Goal: Check status: Check status

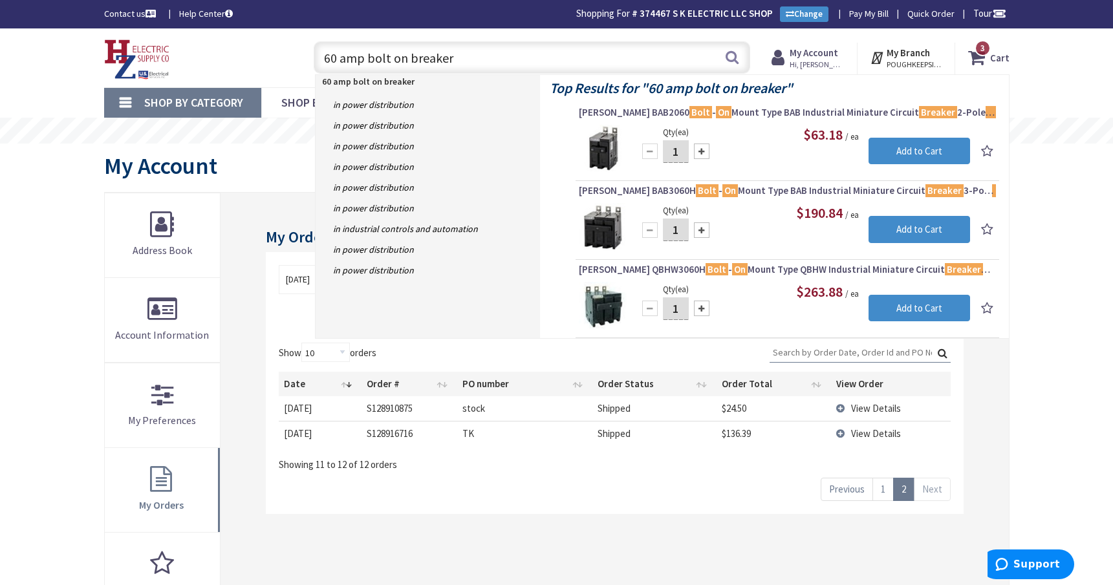
click at [828, 56] on strong "My Account" at bounding box center [814, 53] width 49 height 12
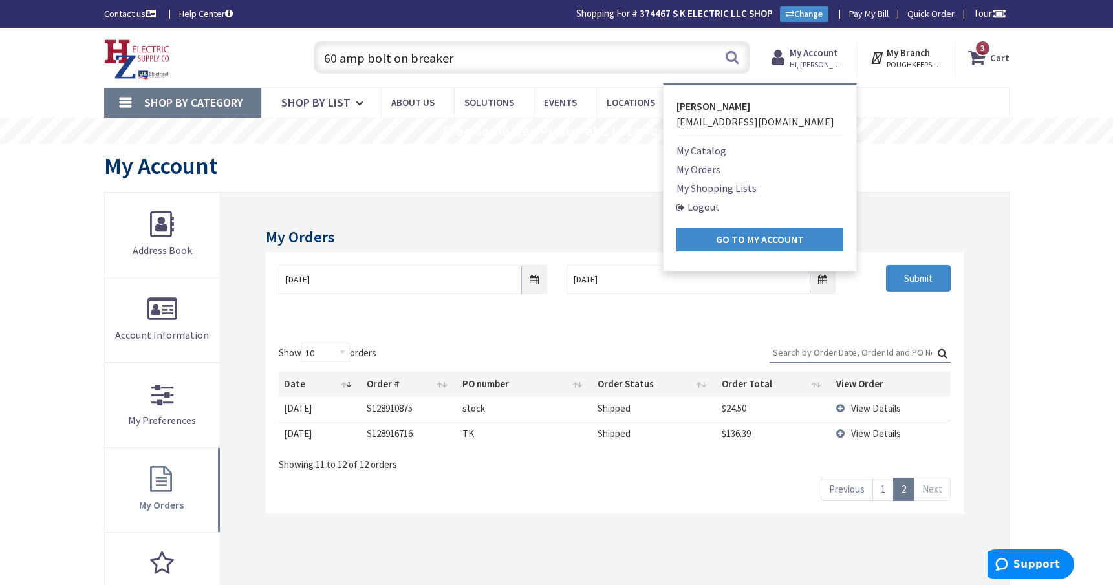
click at [702, 175] on link "My Orders" at bounding box center [698, 170] width 44 height 16
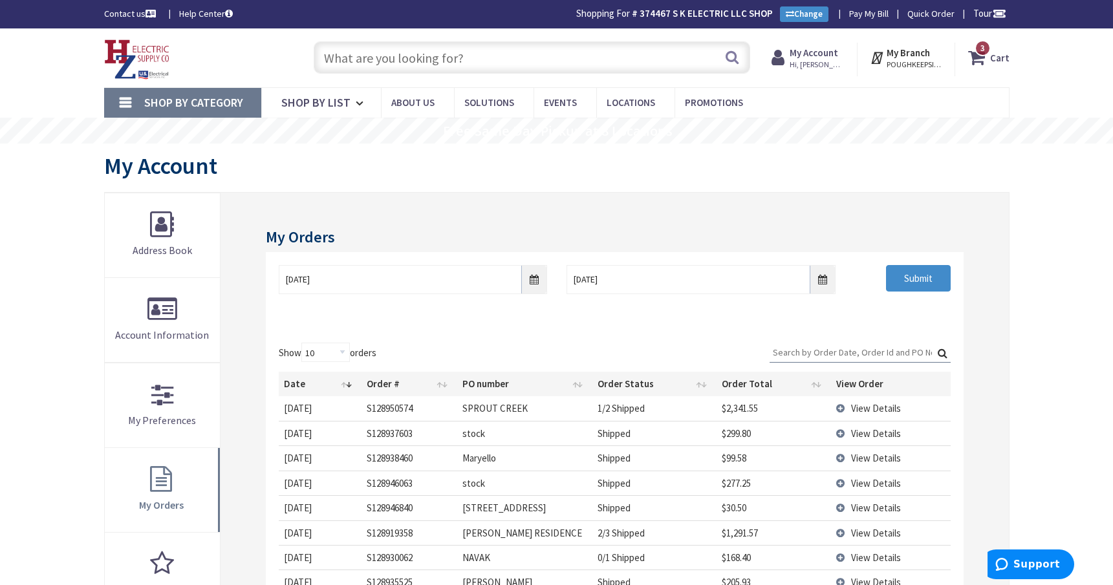
type input "[PERSON_NAME] Corners Rd, [GEOGRAPHIC_DATA], [GEOGRAPHIC_DATA]"
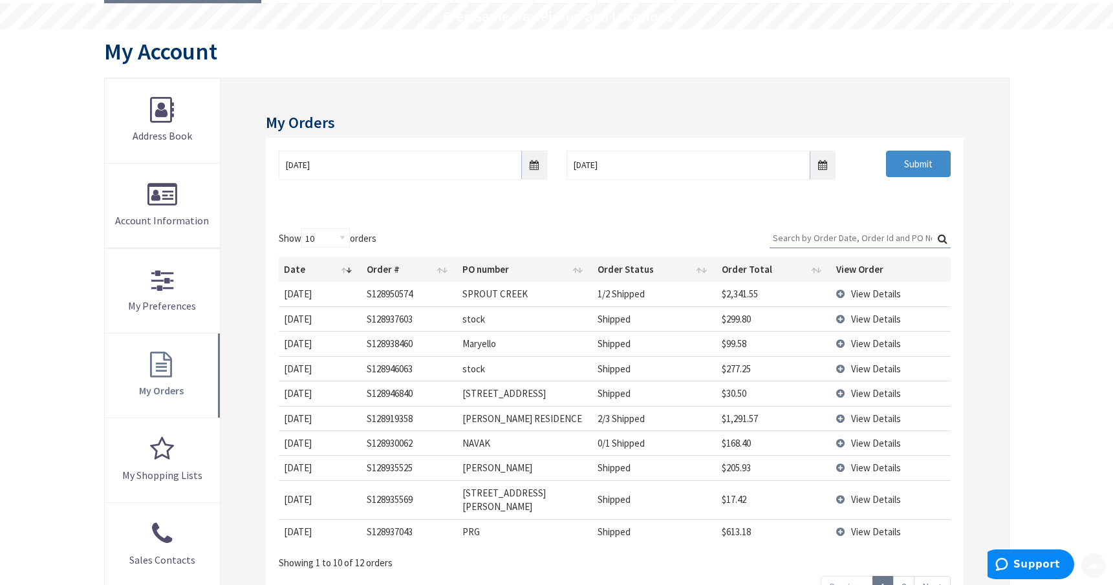
scroll to position [129, 0]
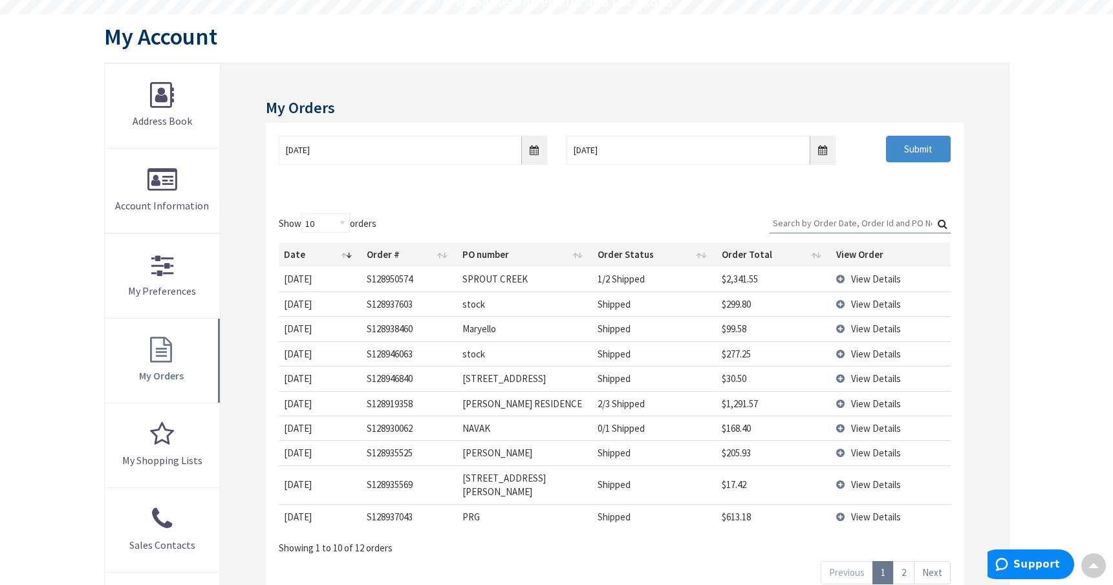
click at [905, 561] on link "2" at bounding box center [903, 572] width 21 height 23
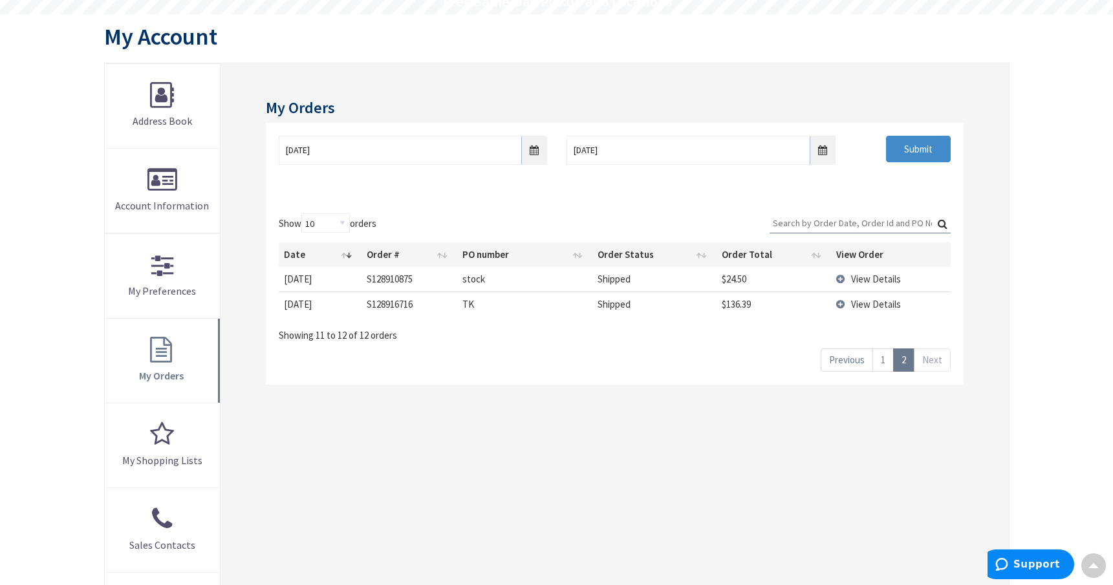
click at [882, 356] on link "1" at bounding box center [882, 360] width 21 height 23
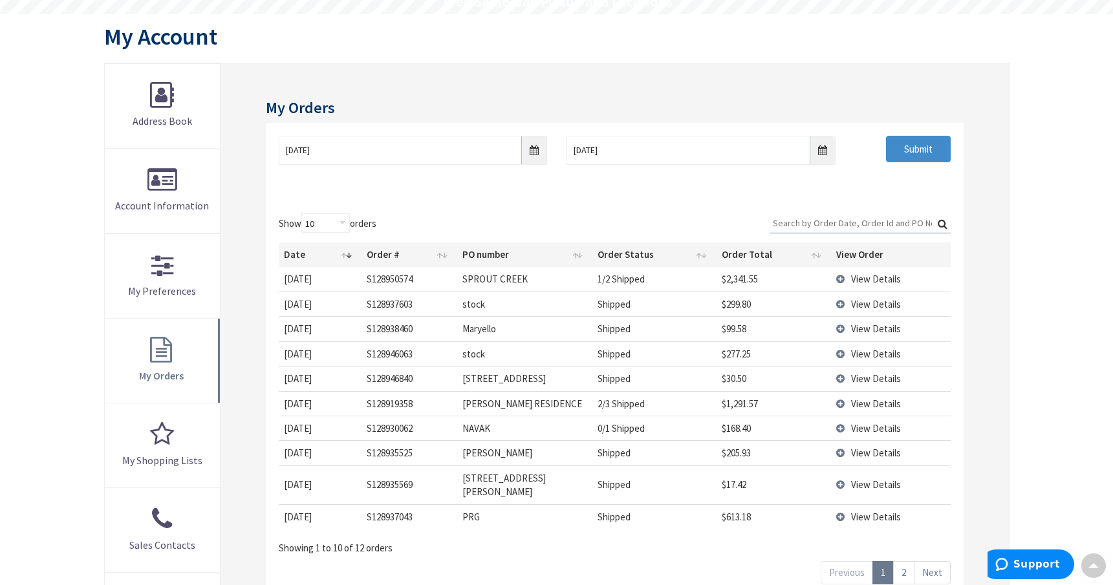
click at [878, 328] on span "View Details" at bounding box center [876, 329] width 50 height 12
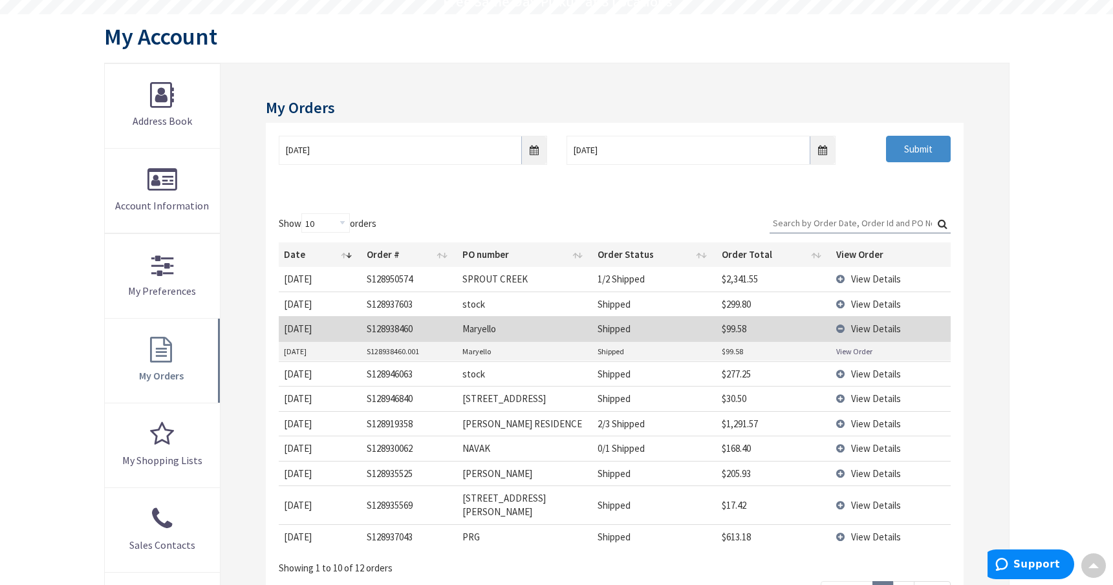
click at [865, 347] on link "View Order" at bounding box center [854, 351] width 36 height 11
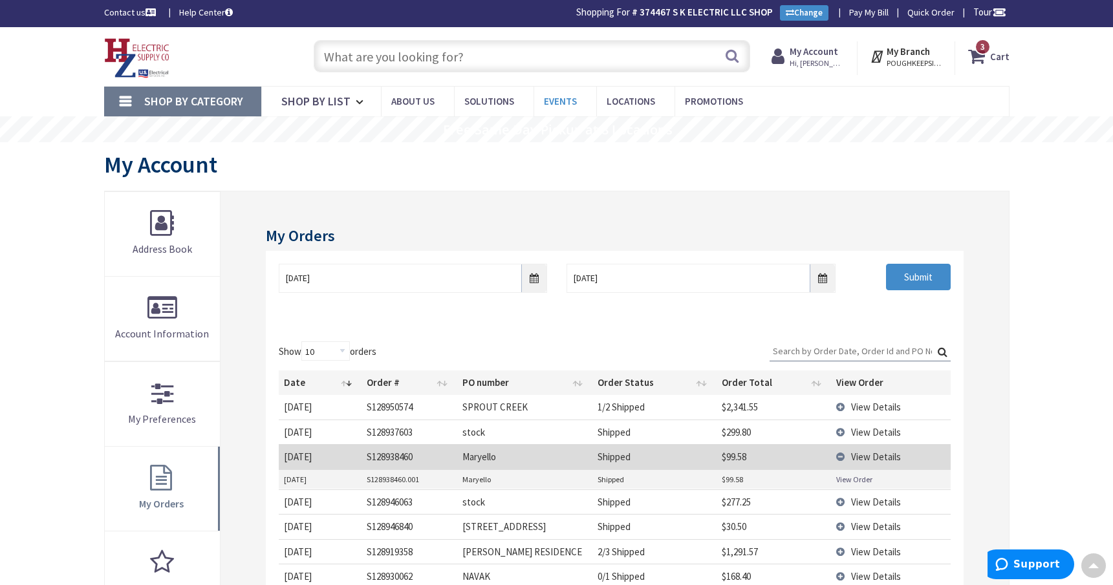
scroll to position [0, 0]
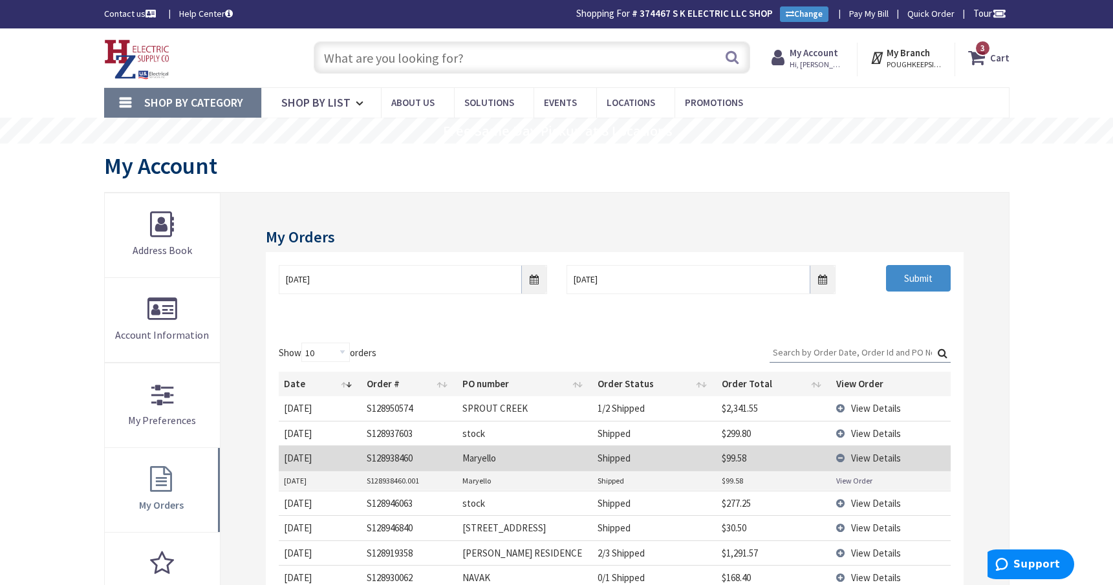
click at [502, 58] on input "text" at bounding box center [532, 57] width 437 height 32
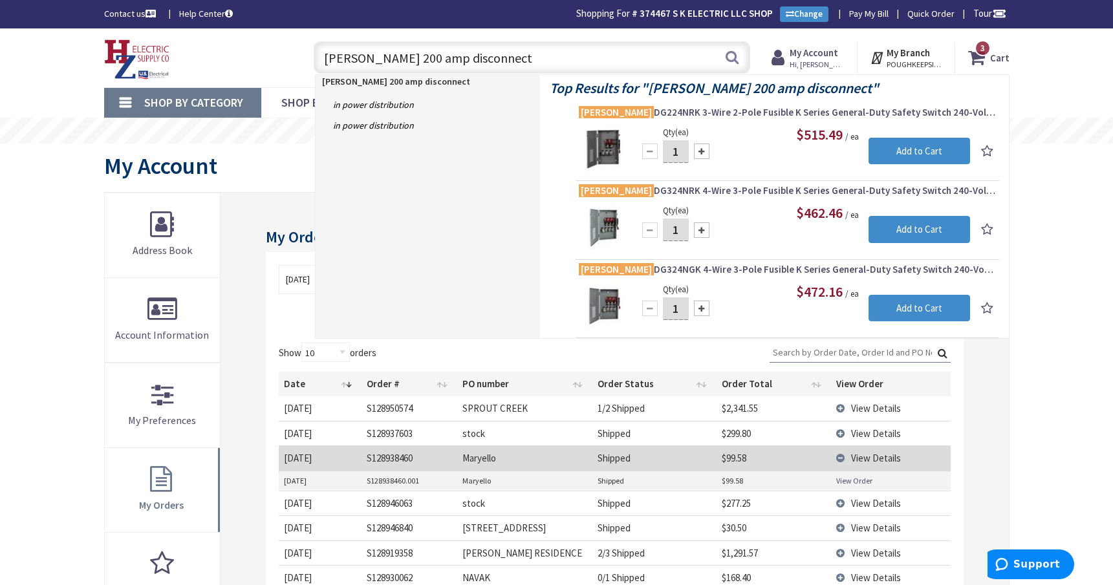
click at [404, 58] on input "eaton 200 amp disconnect" at bounding box center [532, 57] width 437 height 32
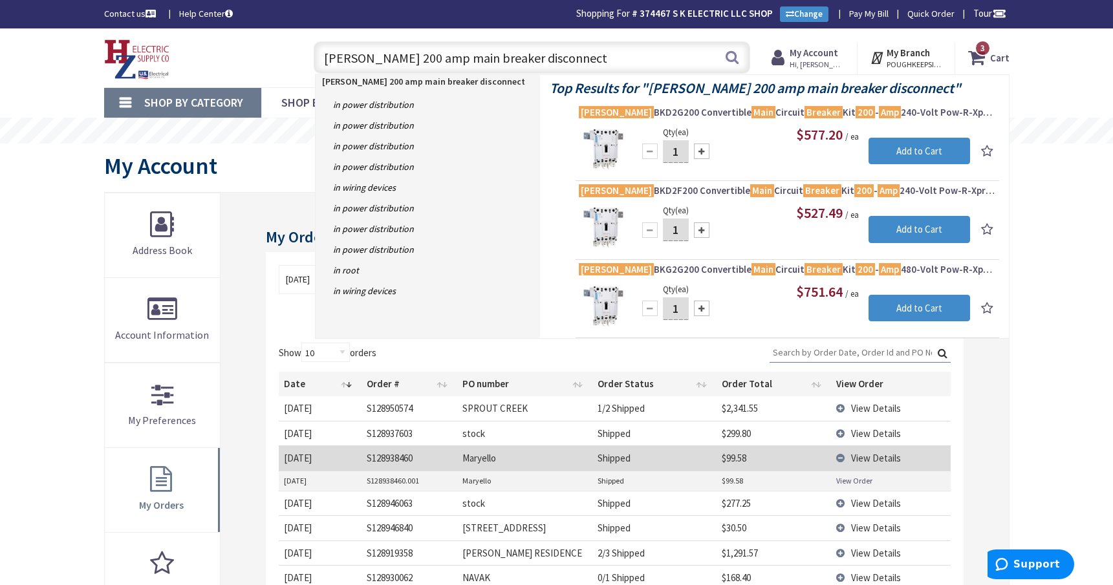
type input "eaton 200 amp main breaker disconnect"
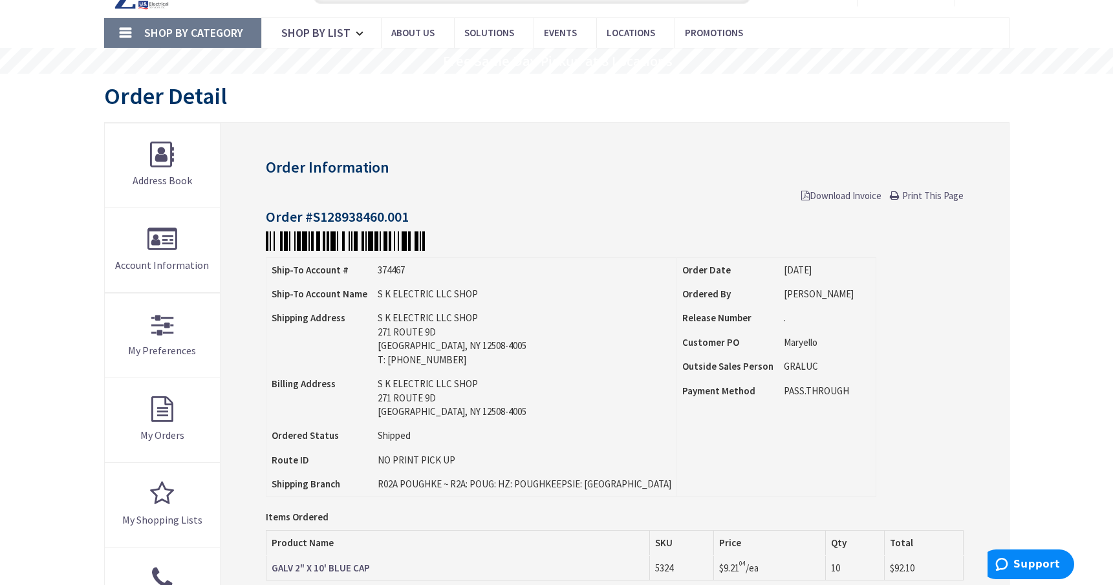
scroll to position [259, 0]
